Goal: Find specific page/section: Find specific page/section

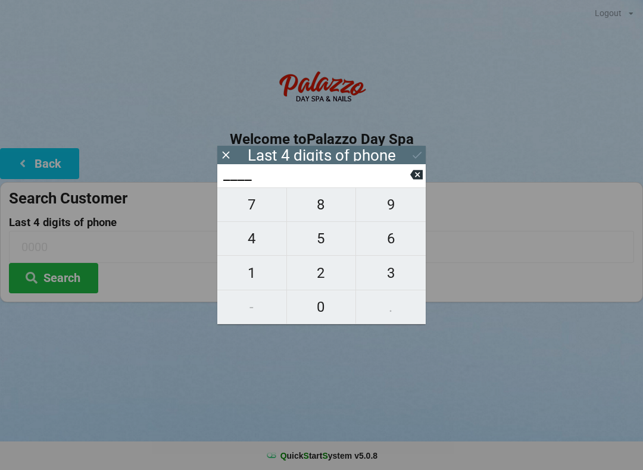
click at [257, 237] on span "4" at bounding box center [251, 238] width 69 height 25
type input "4___"
click at [330, 305] on span "0" at bounding box center [321, 307] width 69 height 25
type input "40__"
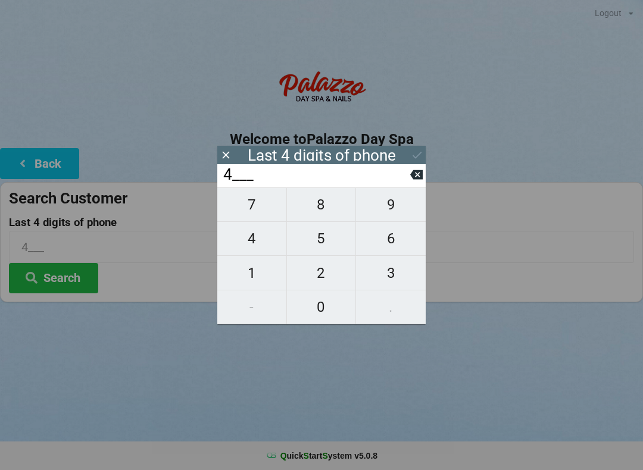
type input "40__"
click at [259, 229] on button "4" at bounding box center [252, 239] width 70 height 34
type input "404_"
click at [276, 217] on span "7" at bounding box center [251, 204] width 69 height 25
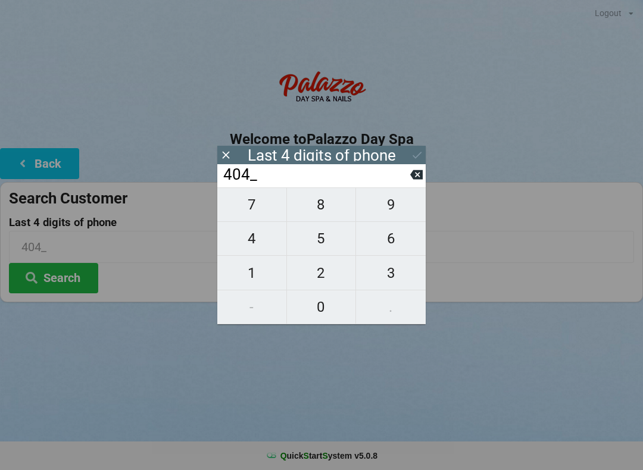
type input "4047"
click at [402, 184] on input "4047" at bounding box center [316, 174] width 188 height 19
click at [405, 180] on input "4047" at bounding box center [316, 174] width 188 height 19
click at [413, 180] on icon at bounding box center [416, 175] width 12 height 10
click at [415, 183] on button at bounding box center [416, 175] width 12 height 16
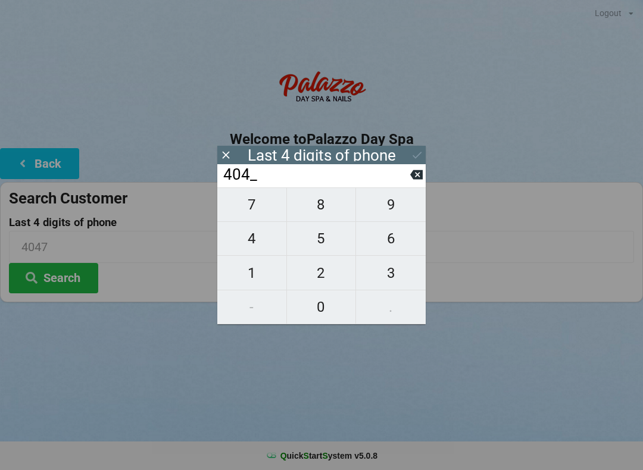
type input "40__"
click at [275, 214] on span "7" at bounding box center [251, 204] width 69 height 25
type input "407_"
click at [265, 222] on button "7" at bounding box center [252, 204] width 70 height 35
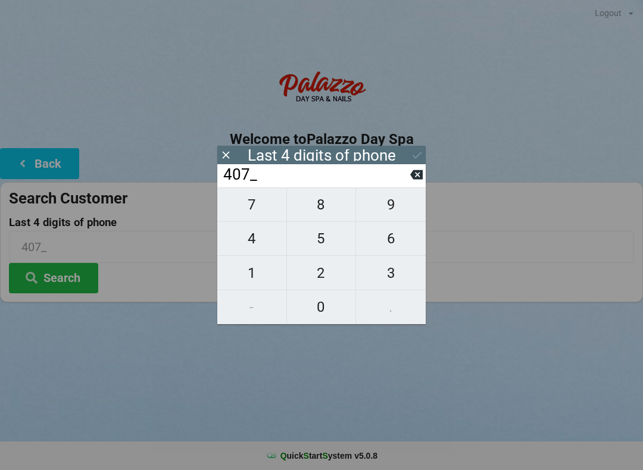
type input "4077"
click at [269, 279] on div "7 8 9 4 5 6 1 2 3 - 0 ." at bounding box center [321, 255] width 208 height 137
click at [421, 180] on icon at bounding box center [416, 175] width 12 height 10
click at [411, 181] on icon at bounding box center [416, 174] width 12 height 12
click at [412, 181] on icon at bounding box center [416, 174] width 12 height 12
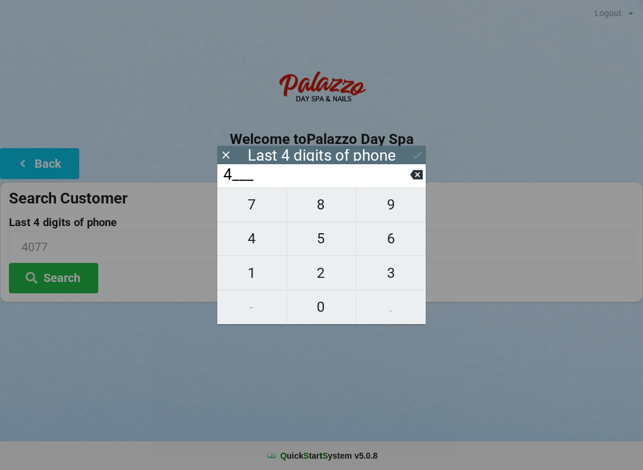
click at [409, 184] on input "4___" at bounding box center [316, 174] width 188 height 19
click at [418, 183] on button at bounding box center [416, 175] width 12 height 16
type input "____"
click at [390, 248] on span "6" at bounding box center [391, 238] width 70 height 25
type input "6___"
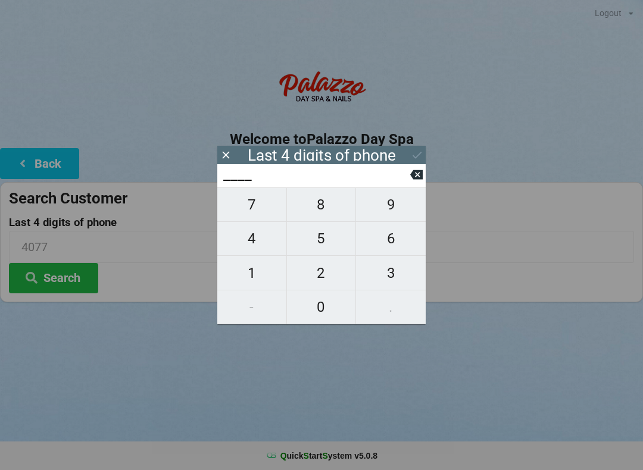
type input "6___"
click at [328, 279] on span "2" at bounding box center [321, 273] width 69 height 25
type input "62__"
click at [261, 251] on span "4" at bounding box center [251, 238] width 69 height 25
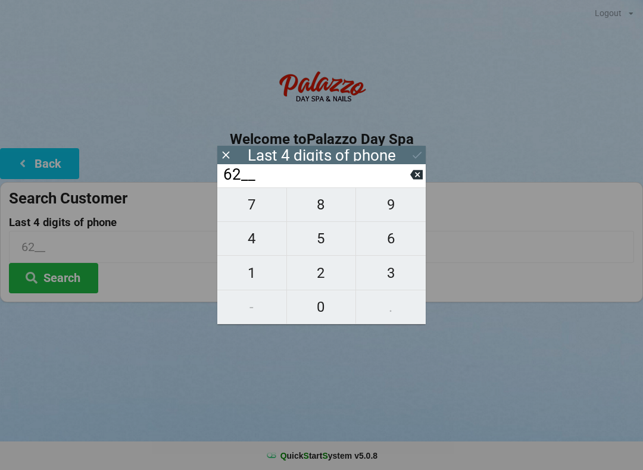
type input "624_"
click at [262, 247] on span "4" at bounding box center [251, 238] width 69 height 25
type input "6244"
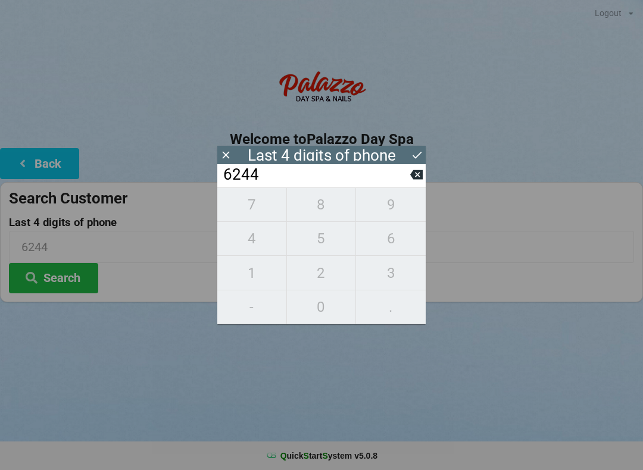
click at [421, 154] on icon at bounding box center [417, 155] width 12 height 12
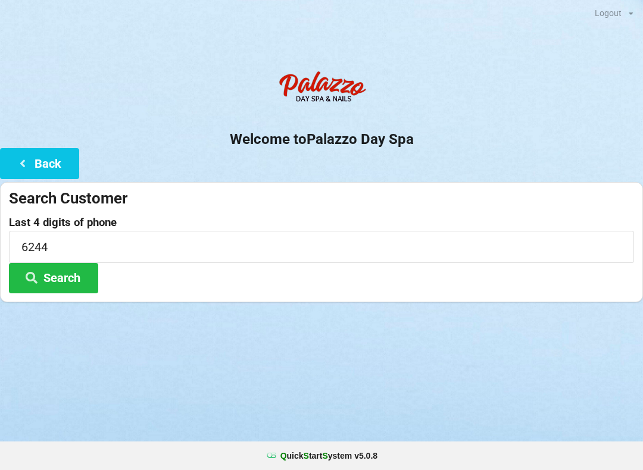
click at [96, 273] on button "Search" at bounding box center [53, 278] width 89 height 30
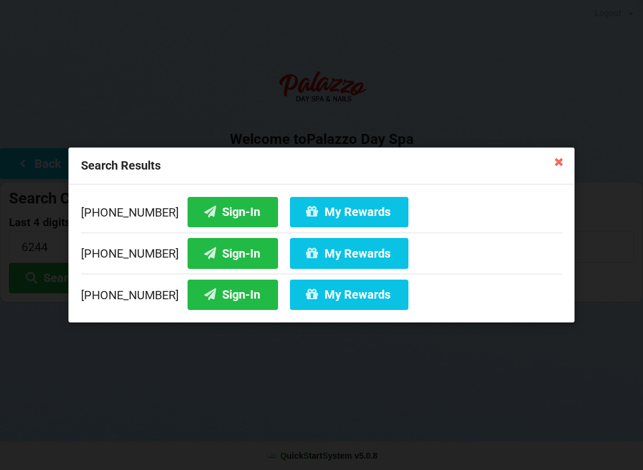
click at [342, 254] on button "My Rewards" at bounding box center [349, 253] width 118 height 30
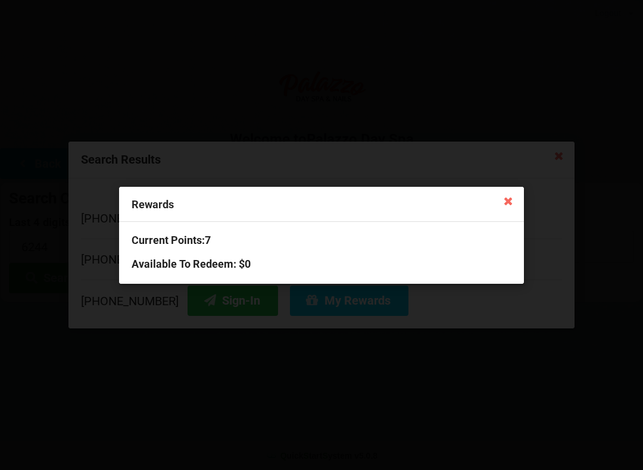
click at [517, 198] on icon at bounding box center [508, 200] width 19 height 19
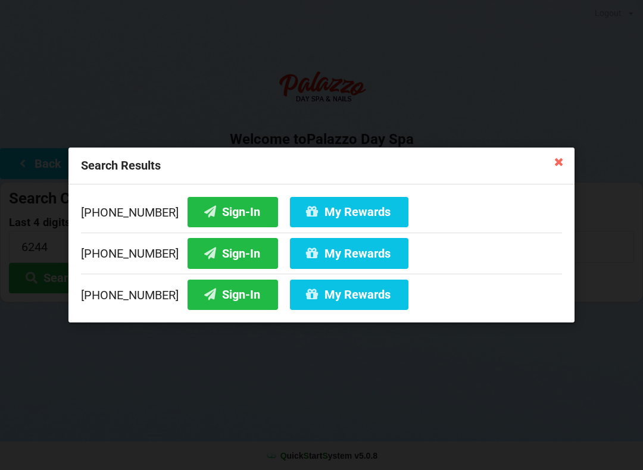
click at [248, 249] on button "Sign-In" at bounding box center [232, 253] width 90 height 30
